Goal: Find specific page/section: Find specific page/section

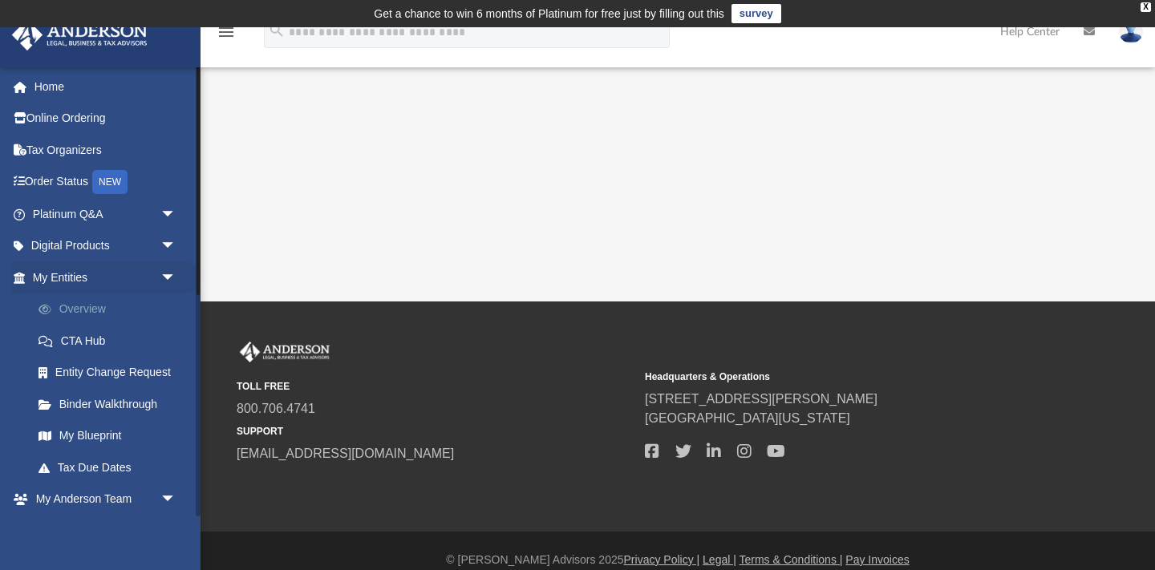
click at [82, 306] on link "Overview" at bounding box center [111, 310] width 178 height 32
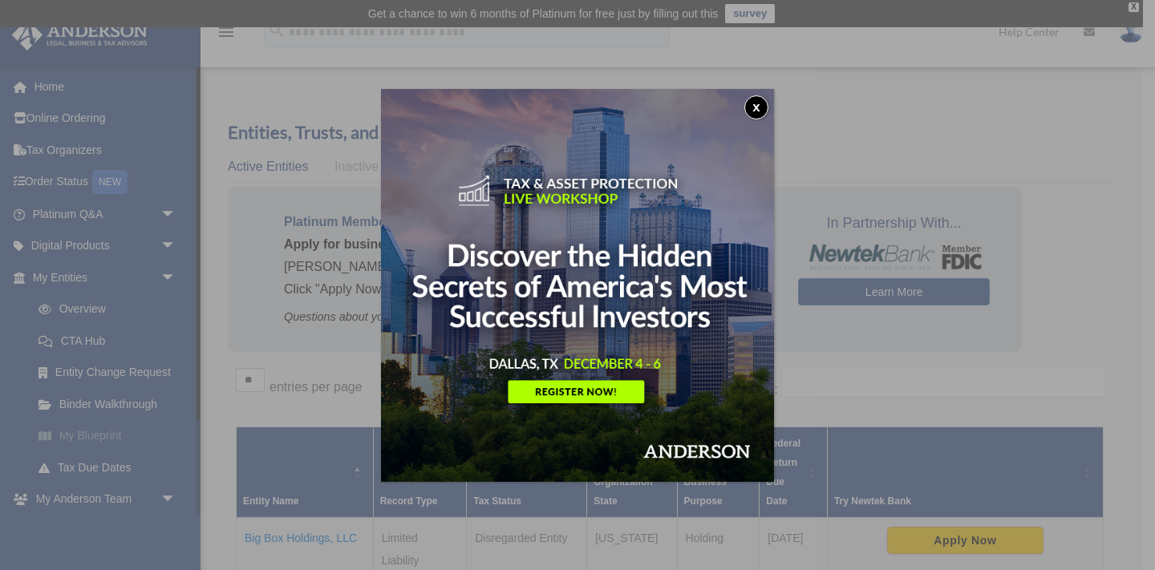
click at [88, 430] on div "x" at bounding box center [577, 285] width 1155 height 570
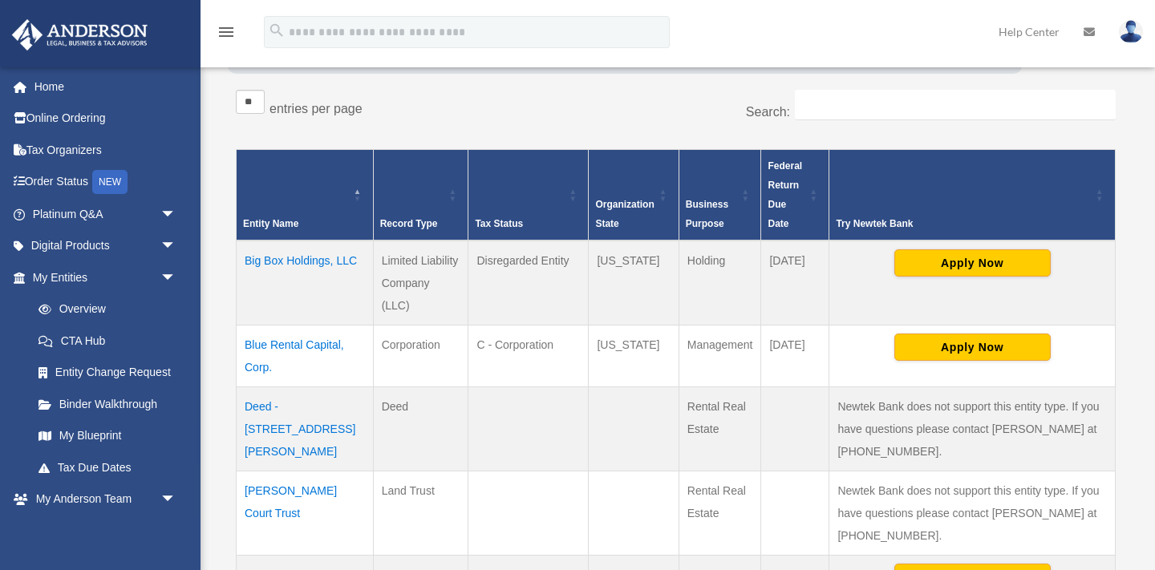
scroll to position [279, 0]
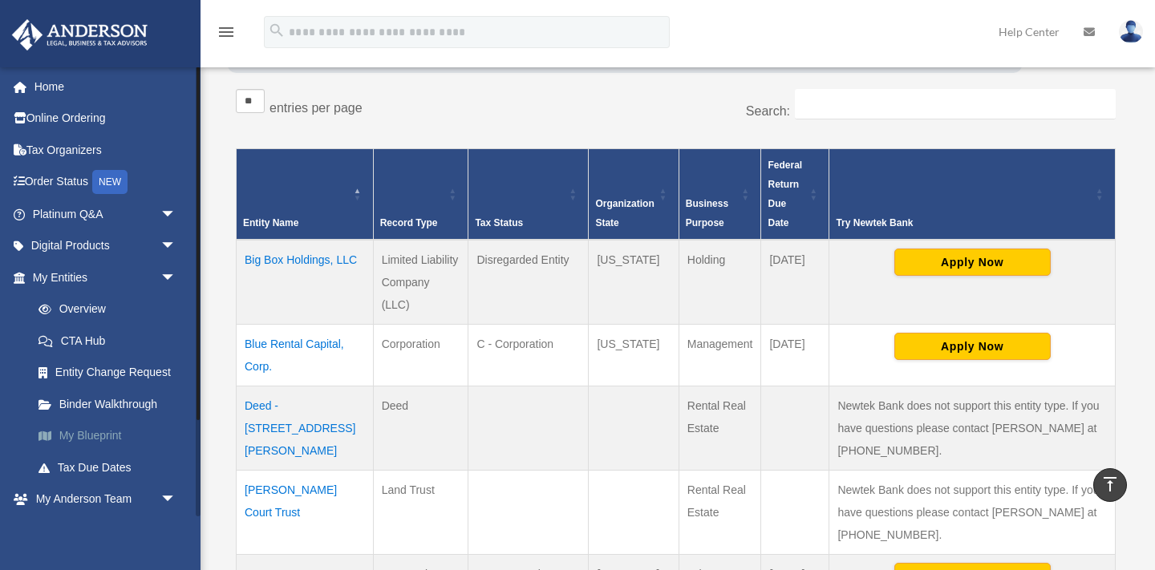
click at [88, 431] on link "My Blueprint" at bounding box center [111, 436] width 178 height 32
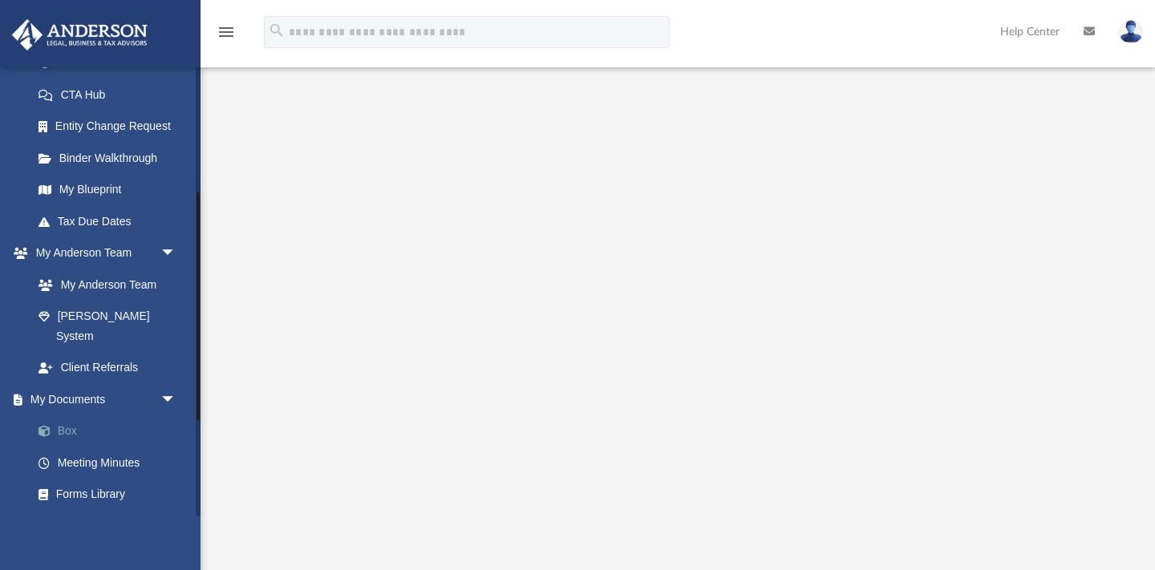
scroll to position [247, 0]
click at [66, 415] on link "Box" at bounding box center [111, 431] width 178 height 32
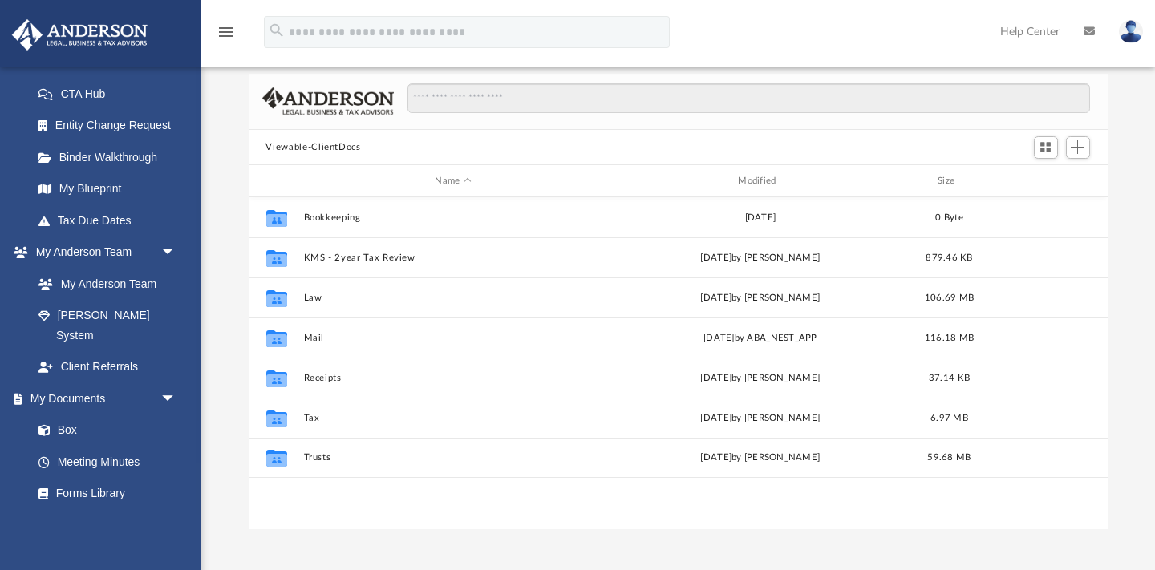
scroll to position [120, 0]
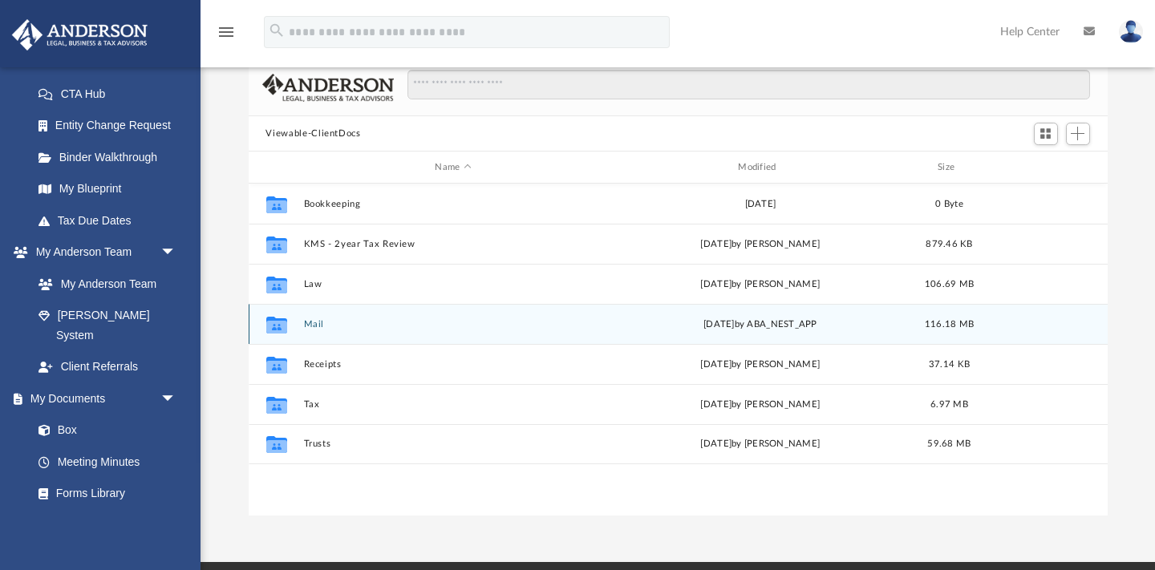
click at [314, 322] on button "Mail" at bounding box center [453, 324] width 300 height 10
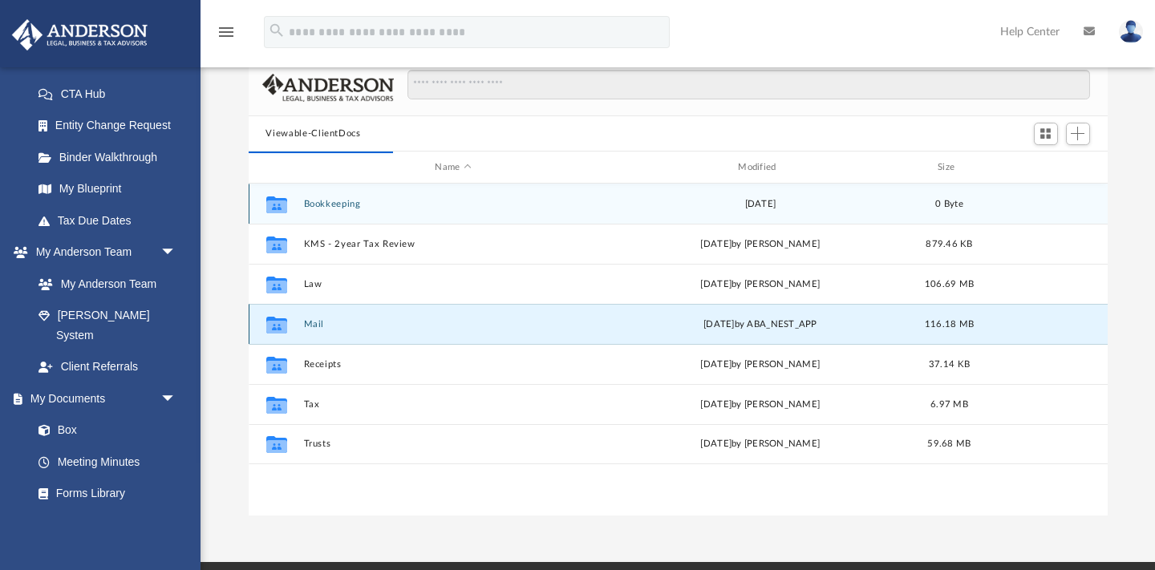
scroll to position [315, 859]
